Goal: Information Seeking & Learning: Check status

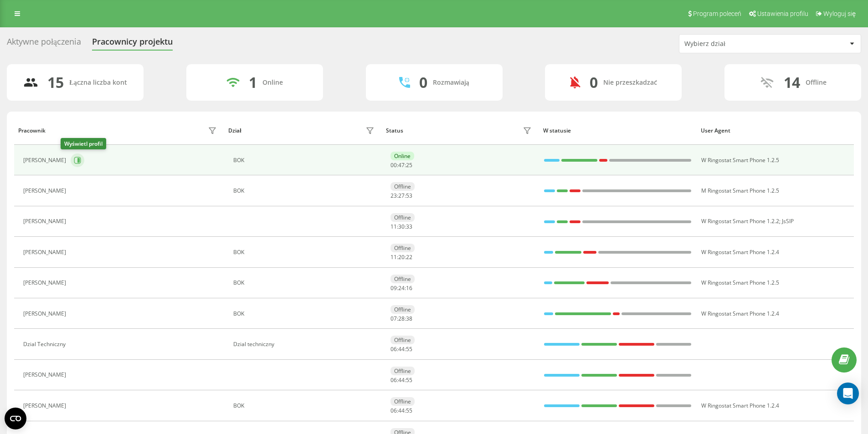
click at [74, 161] on button at bounding box center [78, 161] width 14 height 14
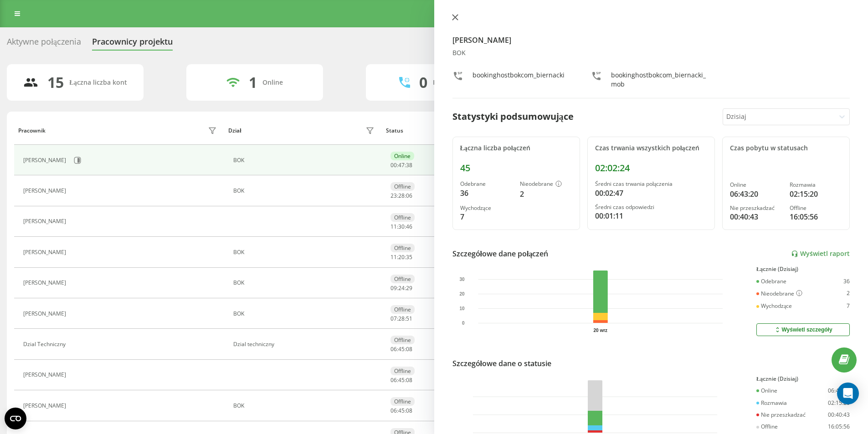
click at [458, 19] on icon at bounding box center [455, 17] width 6 height 6
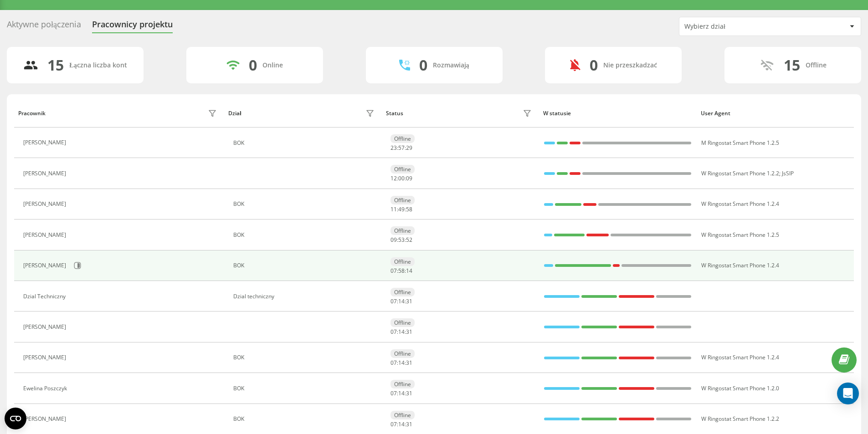
scroll to position [46, 0]
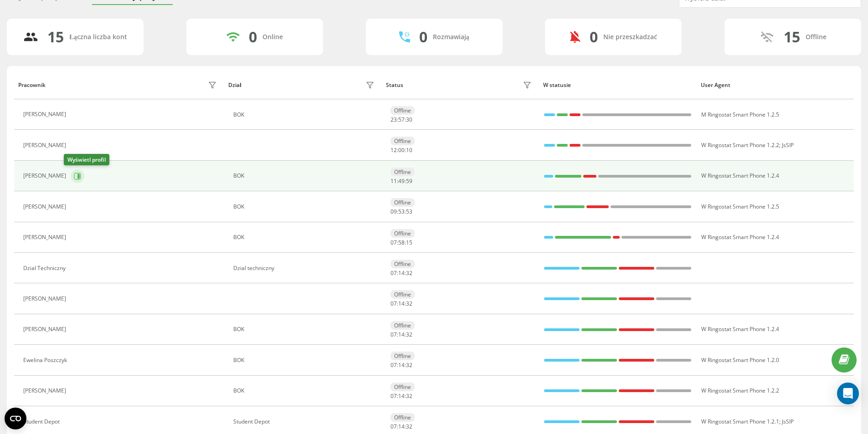
click at [71, 180] on button at bounding box center [78, 177] width 14 height 14
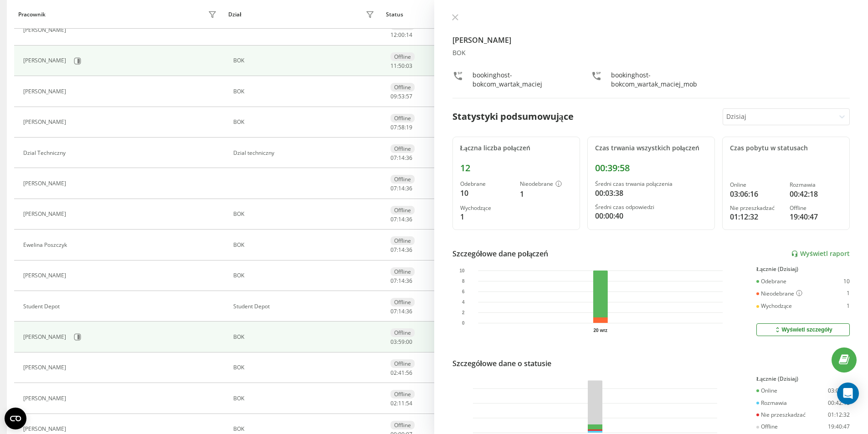
scroll to position [206, 0]
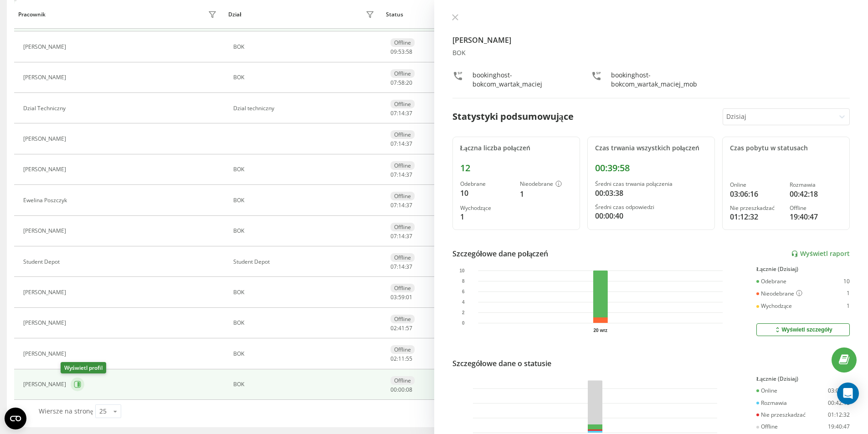
click at [74, 385] on icon at bounding box center [77, 384] width 7 height 7
click at [457, 21] on button at bounding box center [455, 18] width 12 height 9
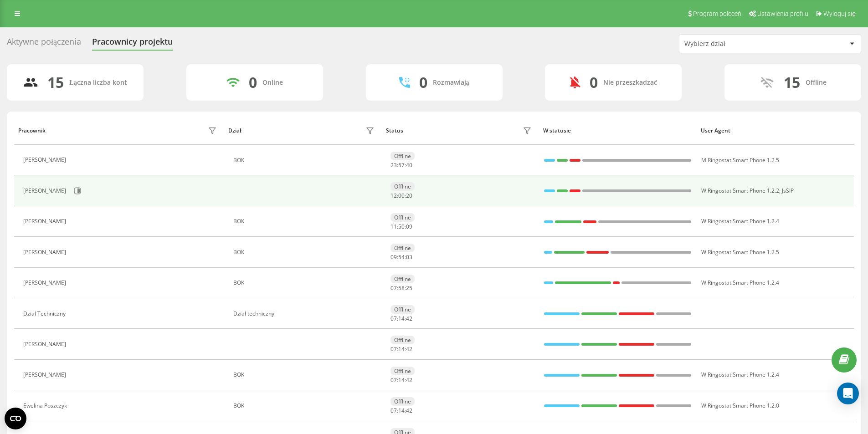
click at [700, 38] on div "Wybierz dział" at bounding box center [770, 44] width 181 height 18
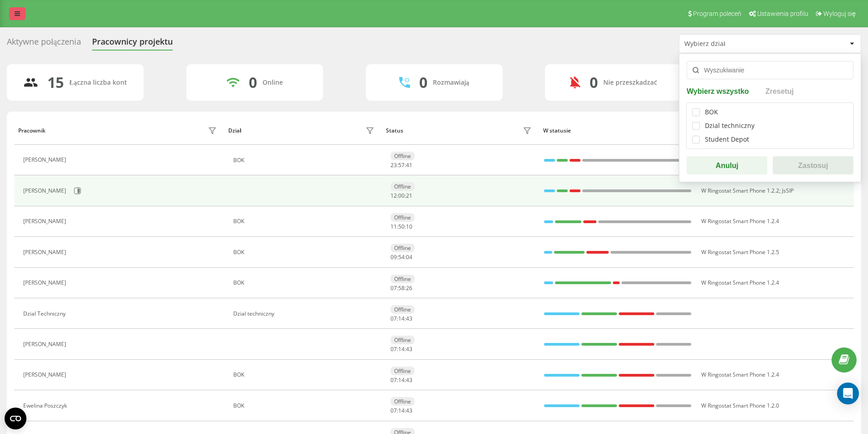
click at [18, 19] on link at bounding box center [17, 13] width 16 height 13
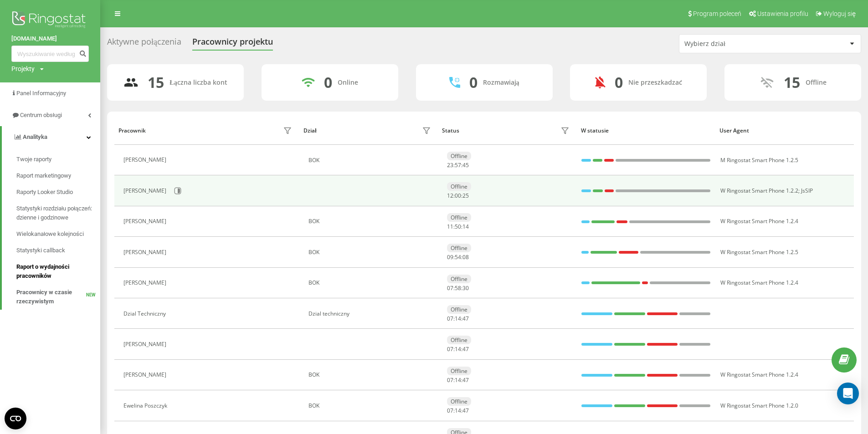
click at [42, 267] on span "Raport o wydajności pracowników" at bounding box center [55, 272] width 79 height 18
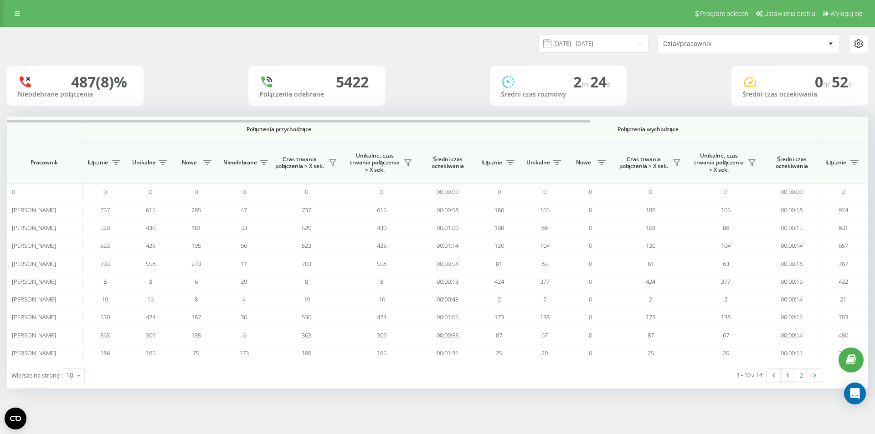
click at [731, 43] on div "Dział/pracownik" at bounding box center [717, 44] width 109 height 8
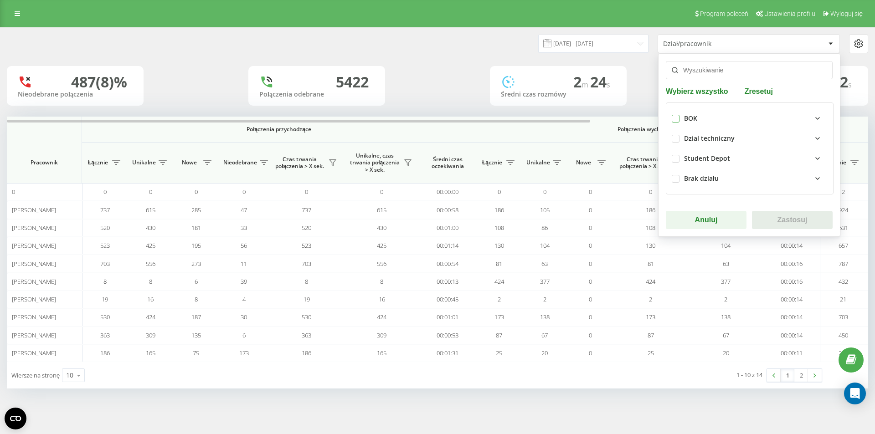
click at [677, 115] on label at bounding box center [676, 115] width 8 height 0
checkbox input "true"
click at [771, 225] on button "Zastosuj" at bounding box center [792, 220] width 81 height 18
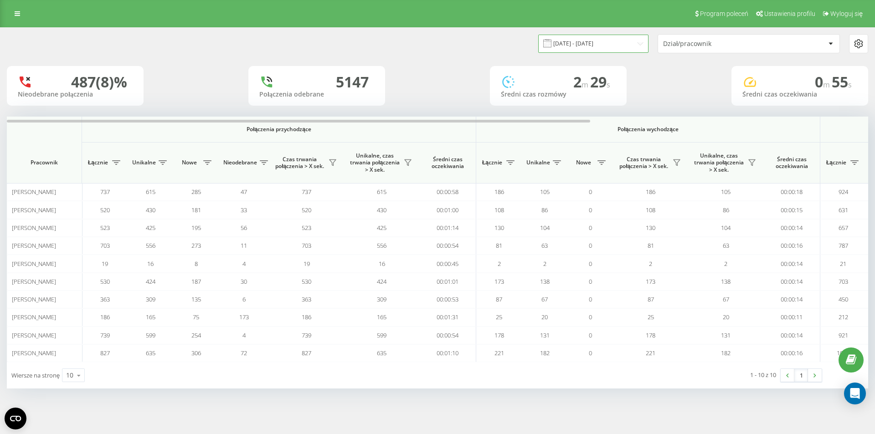
click at [619, 42] on input "20.08.2025 - 20.09.2025" at bounding box center [593, 44] width 110 height 18
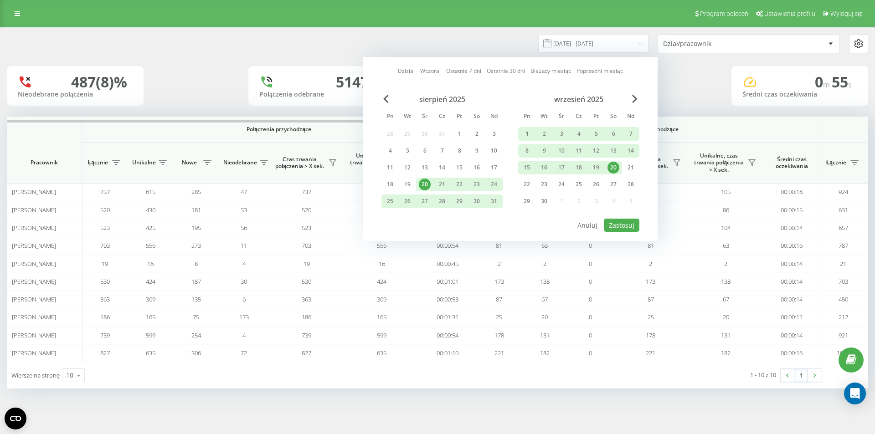
click at [523, 134] on div "1" at bounding box center [527, 134] width 12 height 12
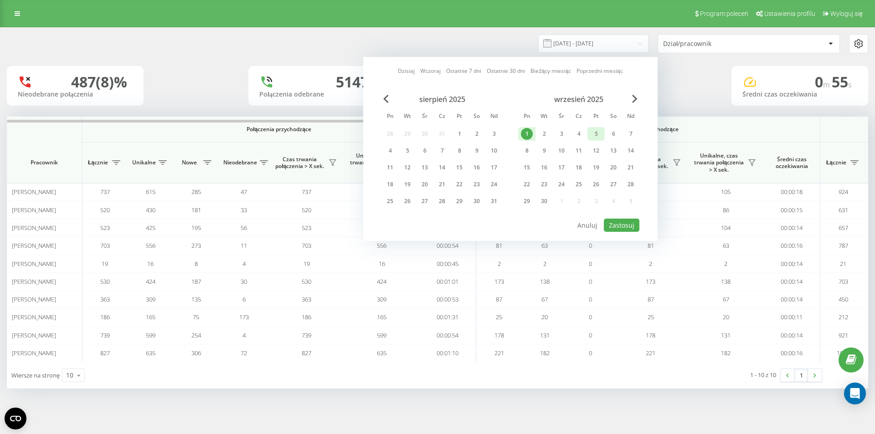
click at [594, 136] on div "5" at bounding box center [596, 134] width 12 height 12
click at [595, 133] on div "5" at bounding box center [596, 134] width 12 height 12
click at [614, 169] on div "20" at bounding box center [614, 168] width 12 height 12
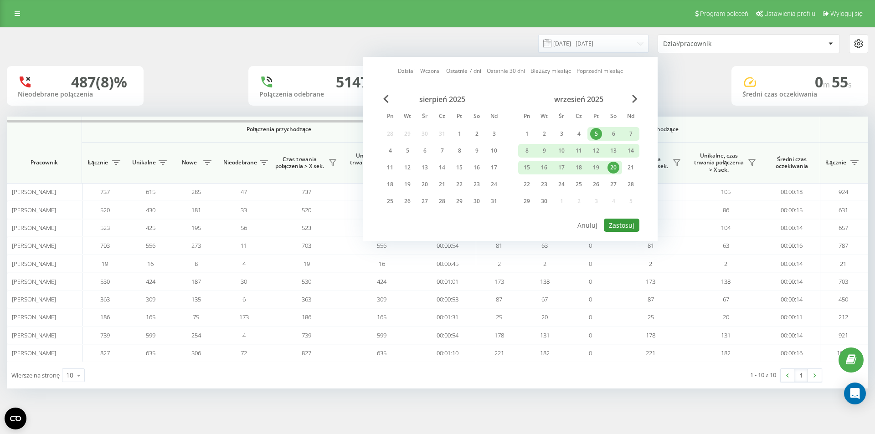
click at [621, 226] on button "Zastosuj" at bounding box center [622, 225] width 36 height 13
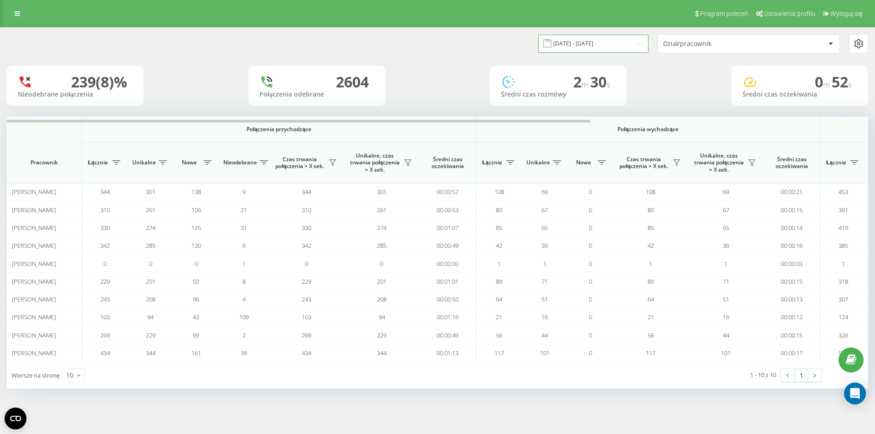
click at [575, 43] on input "05.09.2025 - 20.09.2025" at bounding box center [593, 44] width 110 height 18
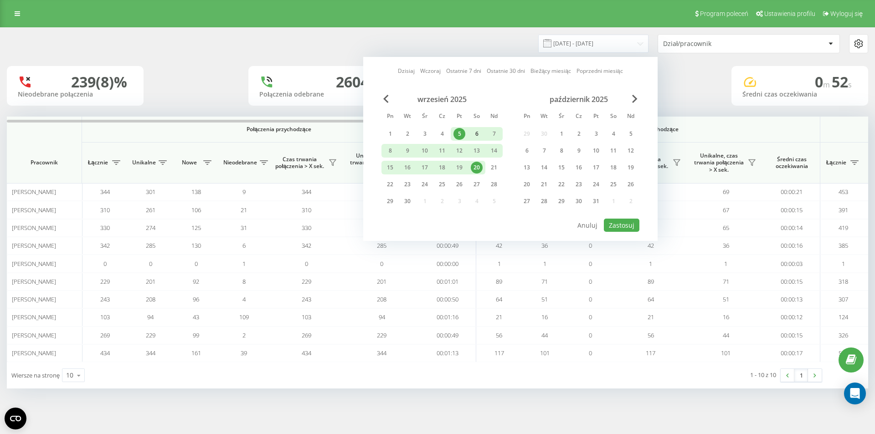
click at [473, 134] on div "6" at bounding box center [477, 134] width 12 height 12
click at [477, 169] on div "20" at bounding box center [477, 168] width 12 height 12
click at [616, 224] on button "Zastosuj" at bounding box center [622, 225] width 36 height 13
type input "06.09.2025 - 20.09.2025"
